Goal: Check status: Check status

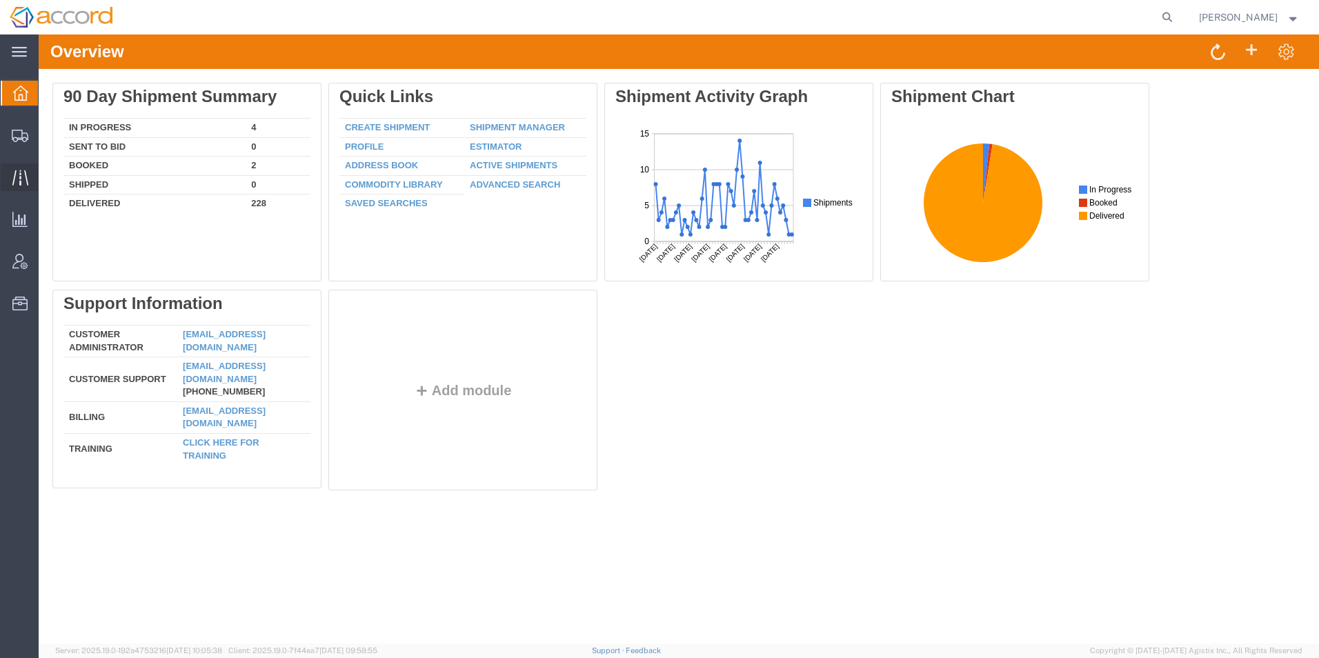
click at [30, 170] on div at bounding box center [20, 178] width 39 height 28
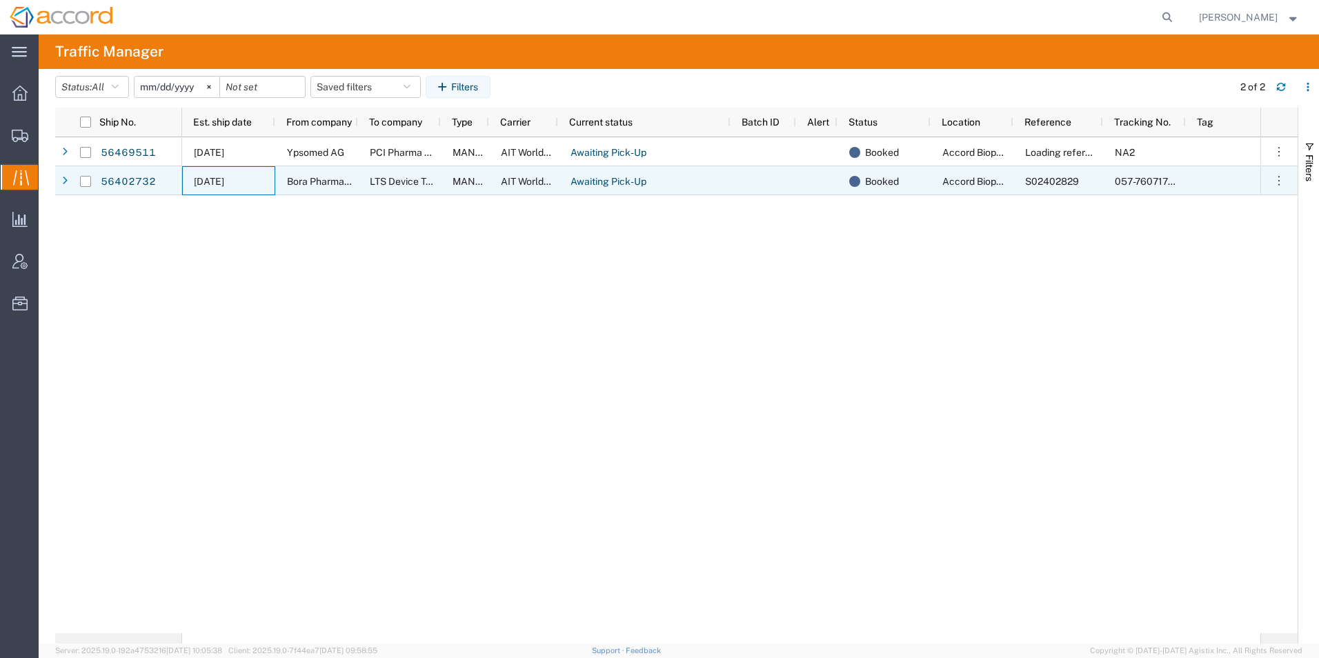
drag, startPoint x: 228, startPoint y: 183, endPoint x: 193, endPoint y: 184, distance: 35.2
click at [224, 183] on span "[DATE]" at bounding box center [209, 181] width 30 height 11
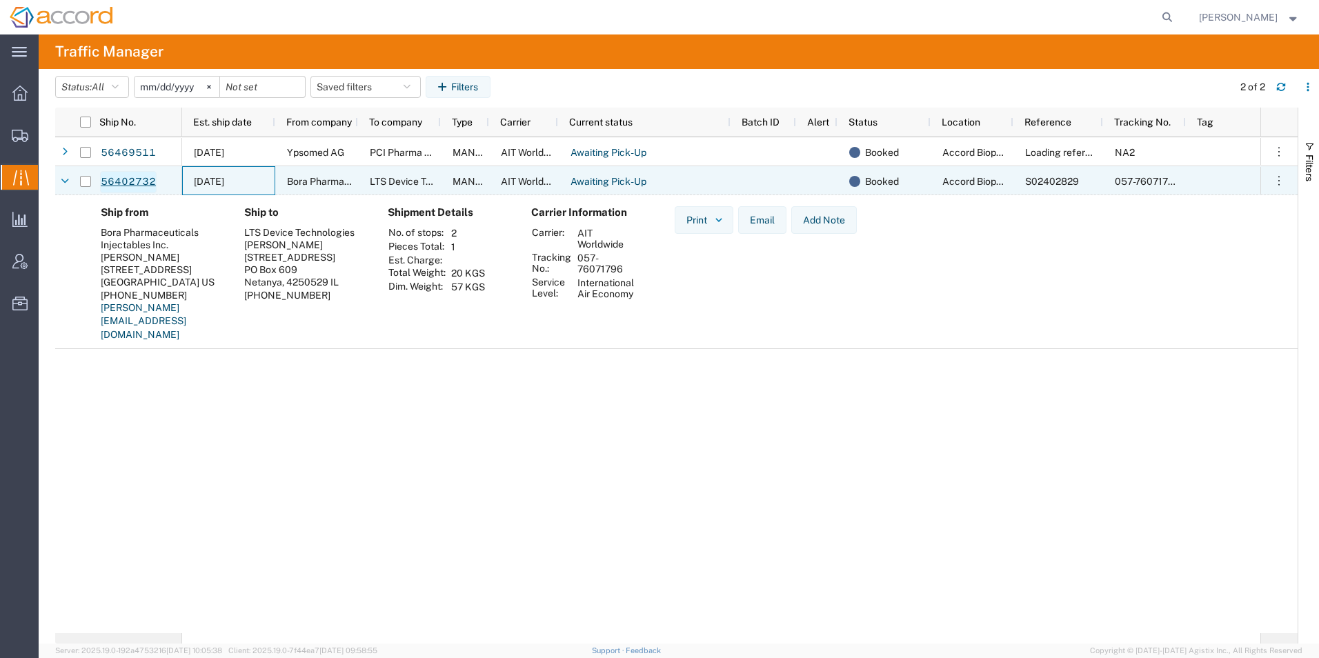
click at [122, 183] on link "56402732" at bounding box center [128, 182] width 57 height 22
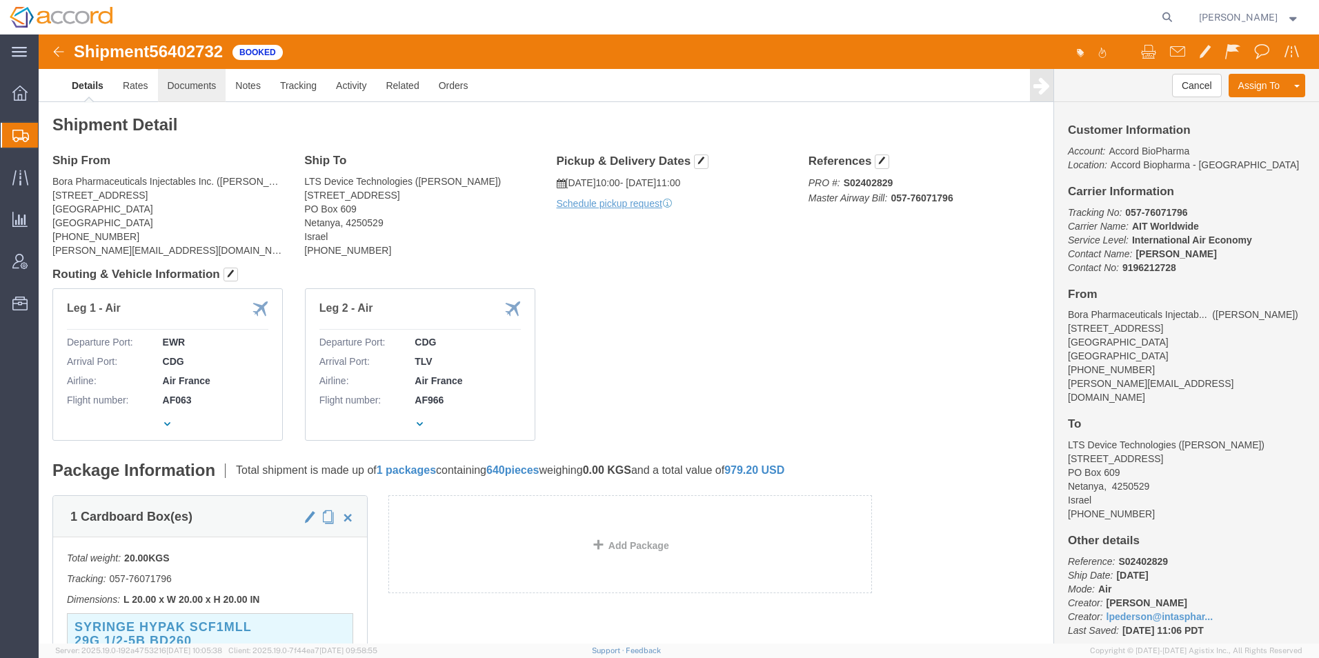
click link "Documents"
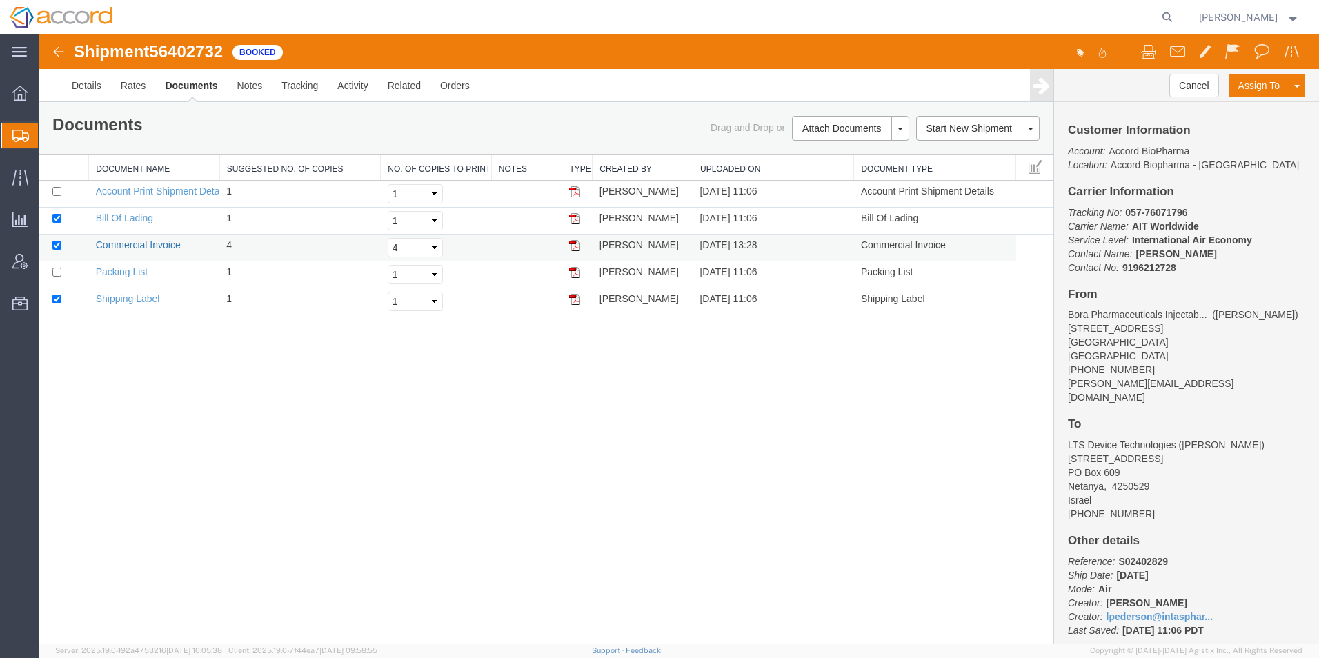
drag, startPoint x: 123, startPoint y: 248, endPoint x: 43, endPoint y: 295, distance: 92.2
click at [123, 248] on link "Commercial Invoice" at bounding box center [138, 244] width 85 height 11
